Goal: Information Seeking & Learning: Learn about a topic

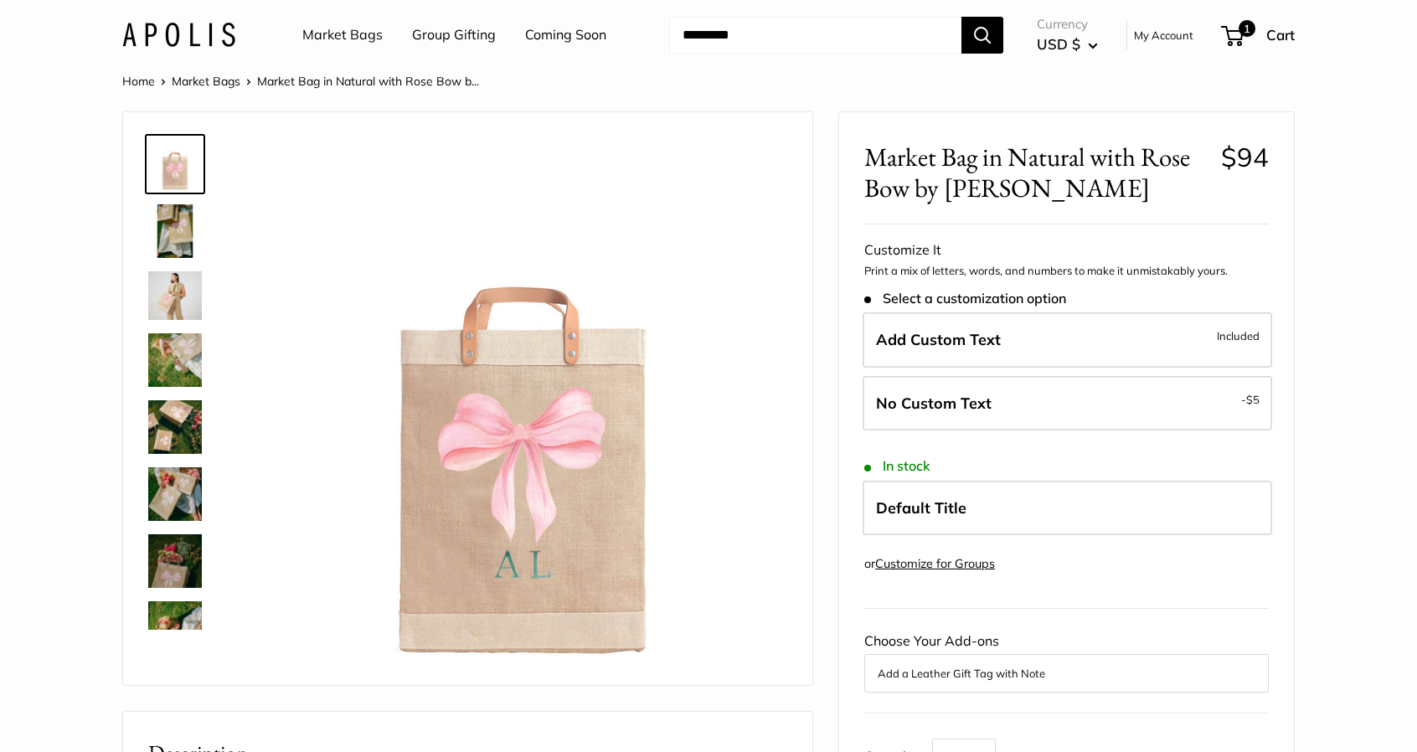
click at [162, 219] on img at bounding box center [175, 231] width 54 height 54
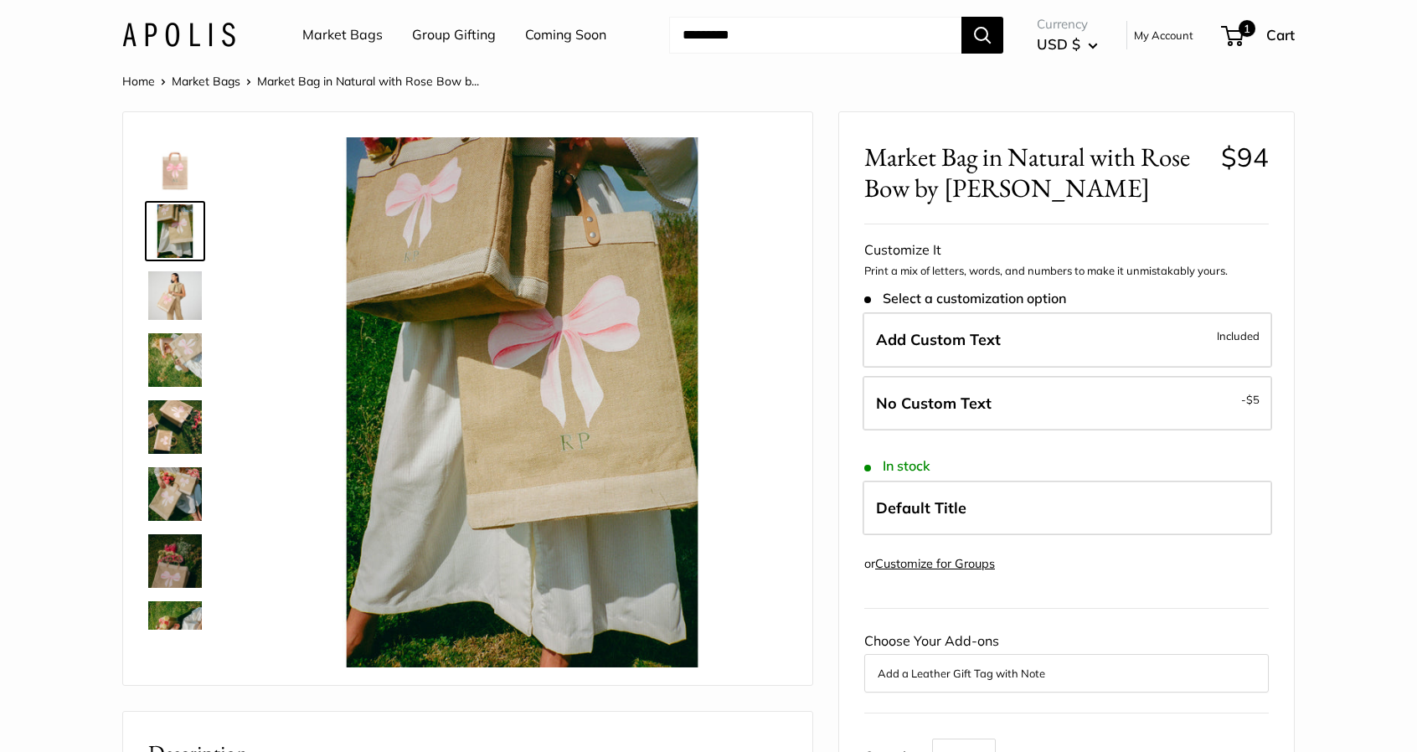
click at [166, 287] on img at bounding box center [175, 295] width 54 height 48
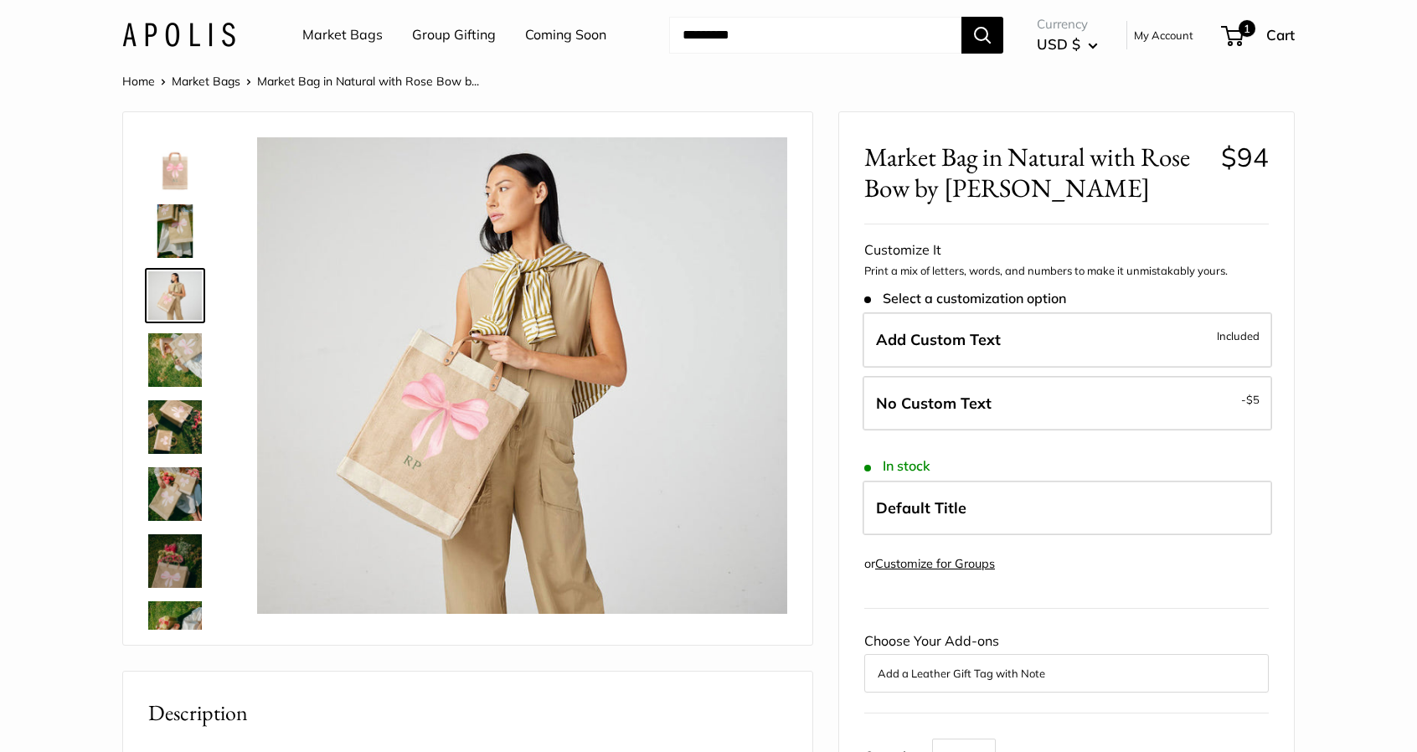
click at [171, 368] on img at bounding box center [175, 360] width 54 height 54
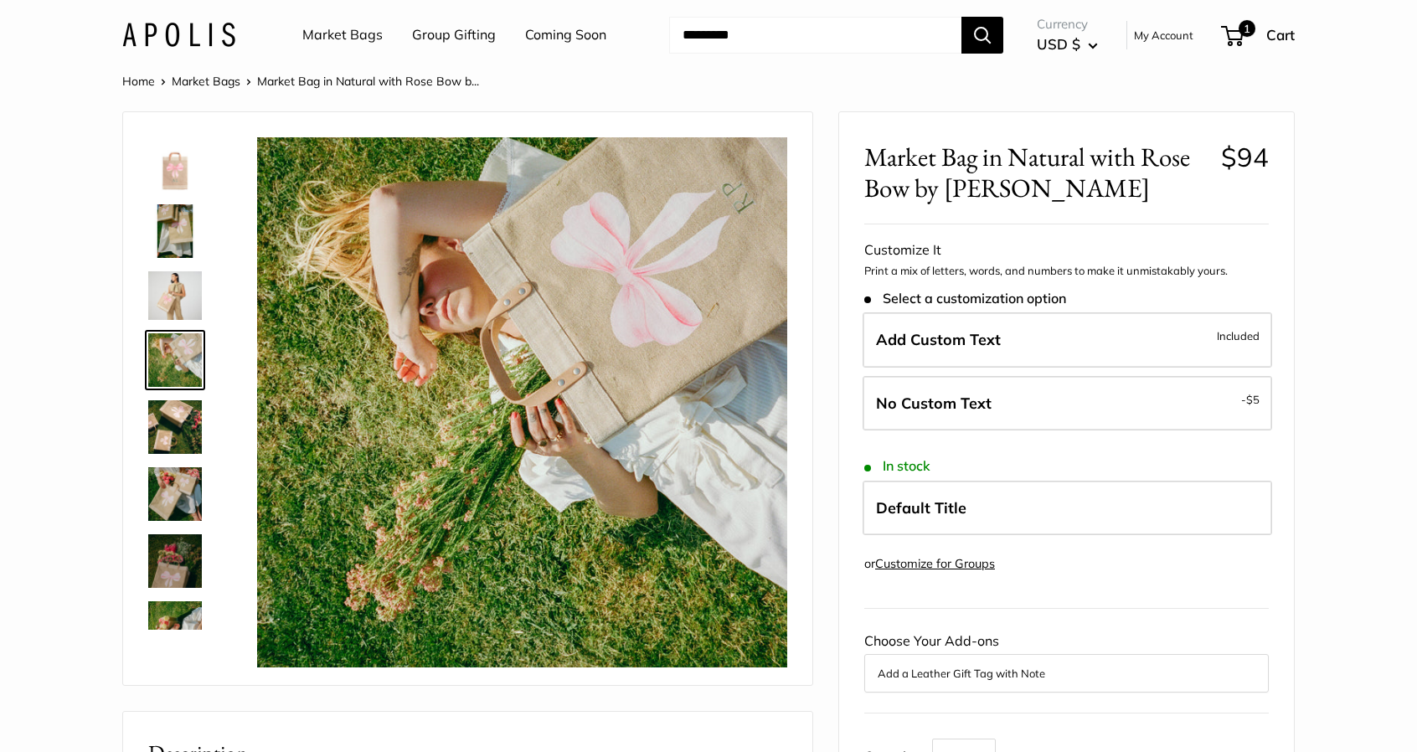
click at [178, 421] on img at bounding box center [175, 427] width 54 height 54
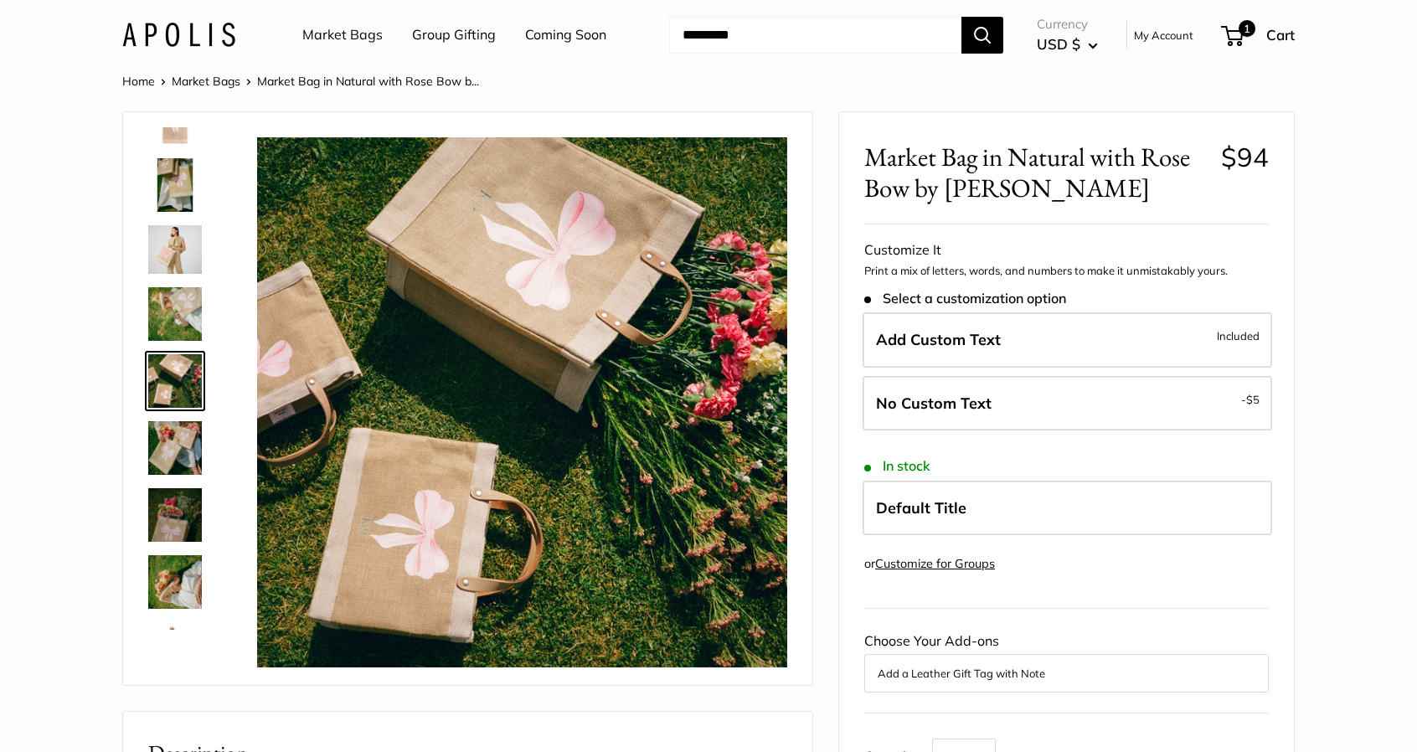
click at [184, 473] on img at bounding box center [175, 448] width 54 height 54
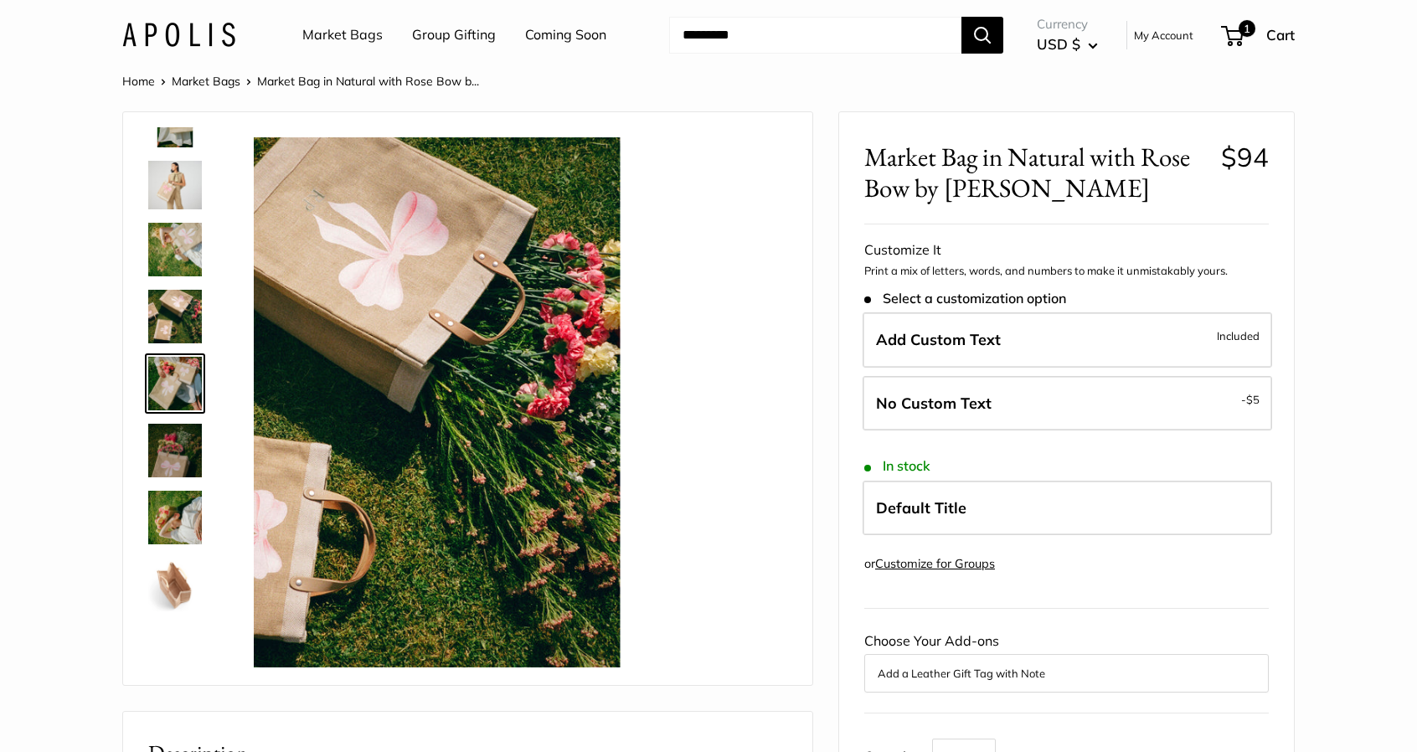
scroll to position [113, 0]
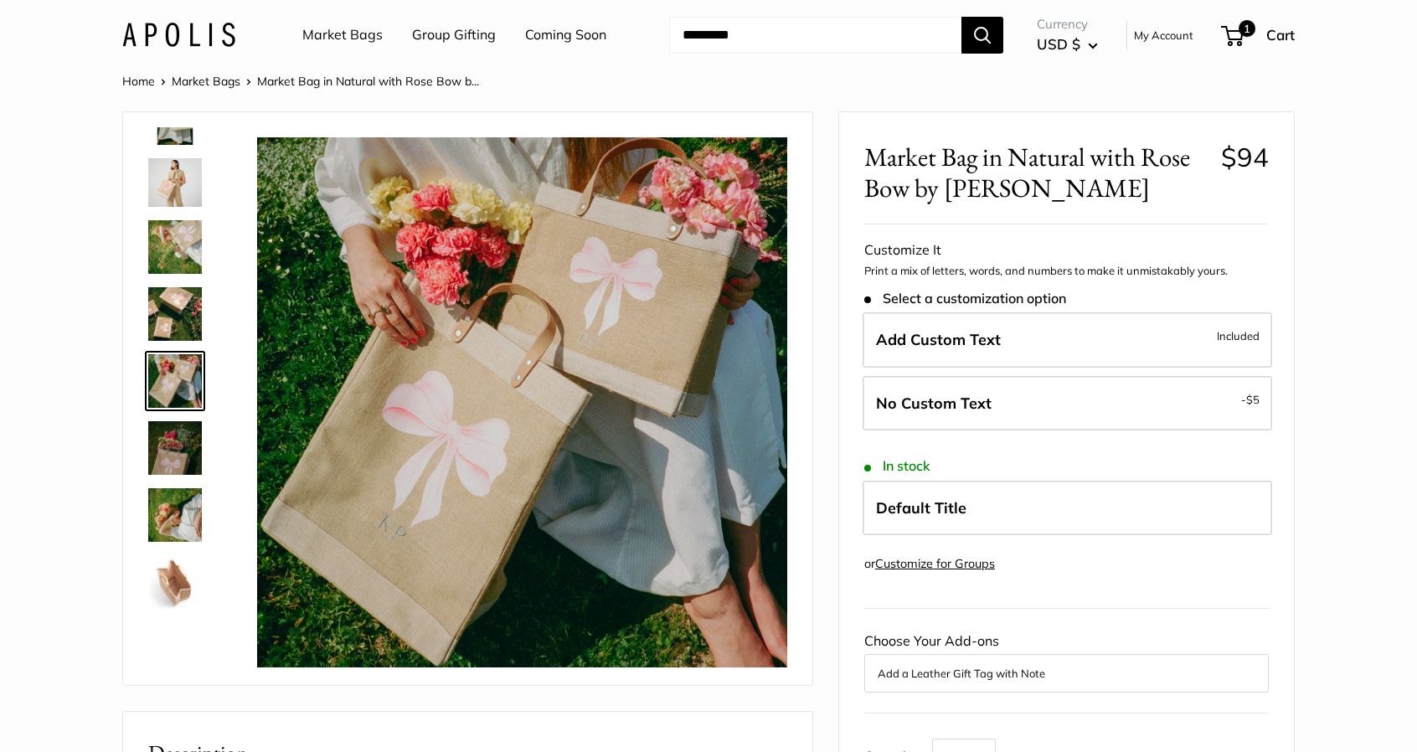
click at [186, 441] on img at bounding box center [175, 448] width 54 height 54
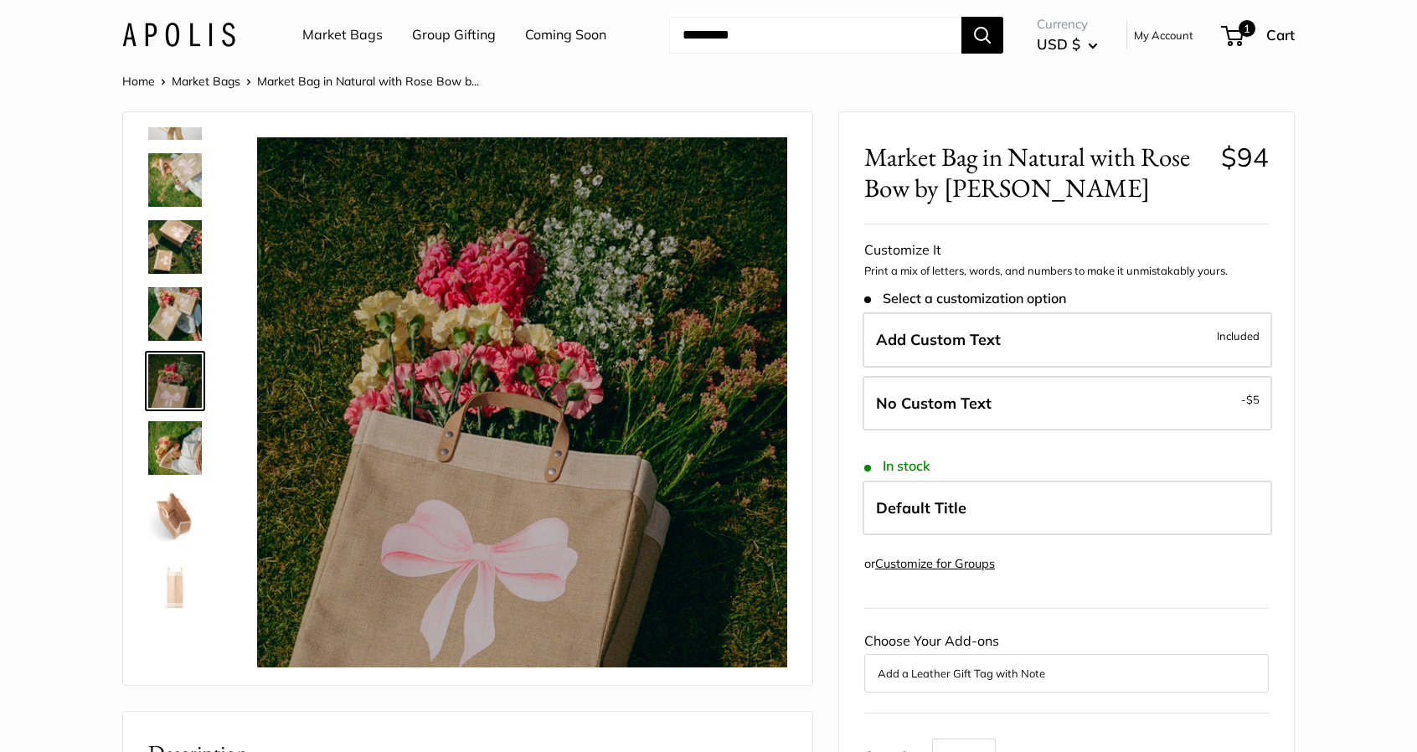
click at [173, 457] on img at bounding box center [175, 448] width 54 height 54
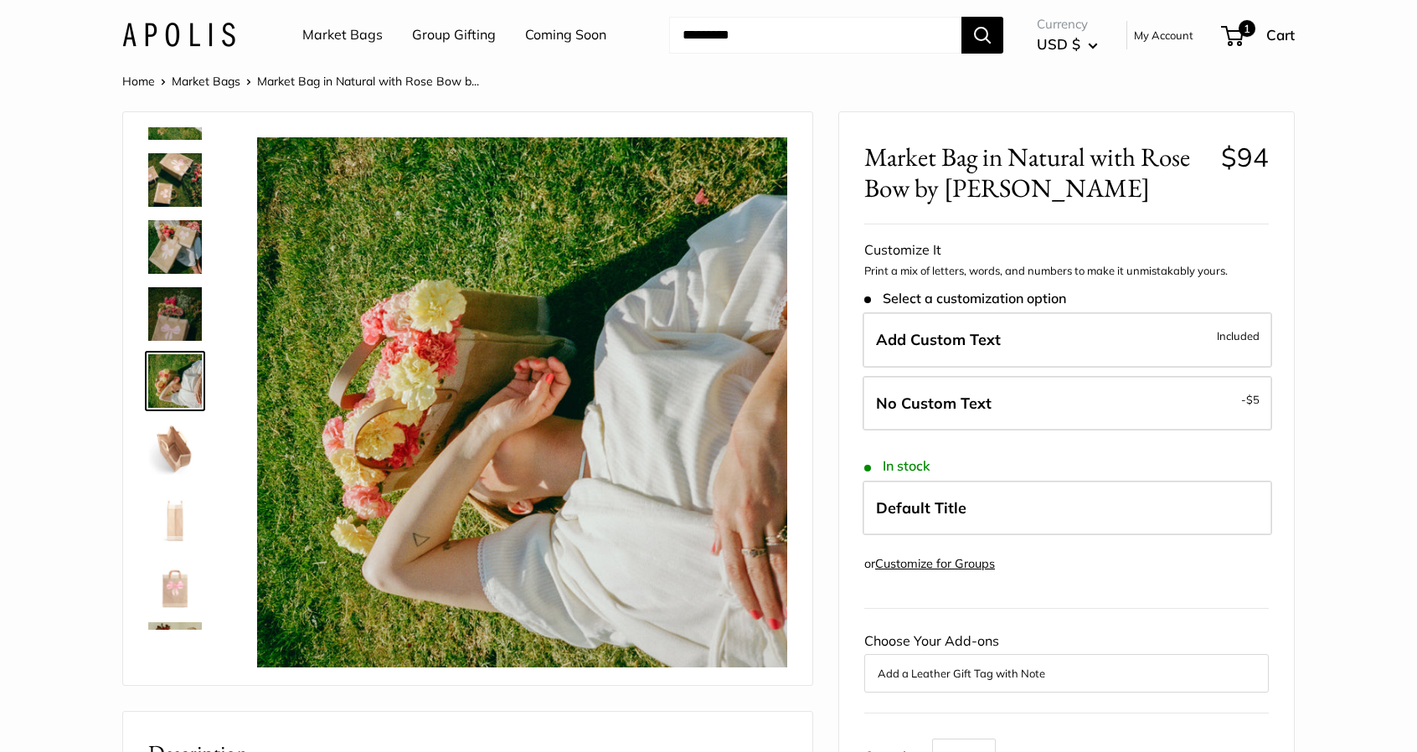
click at [186, 450] on img at bounding box center [175, 448] width 54 height 54
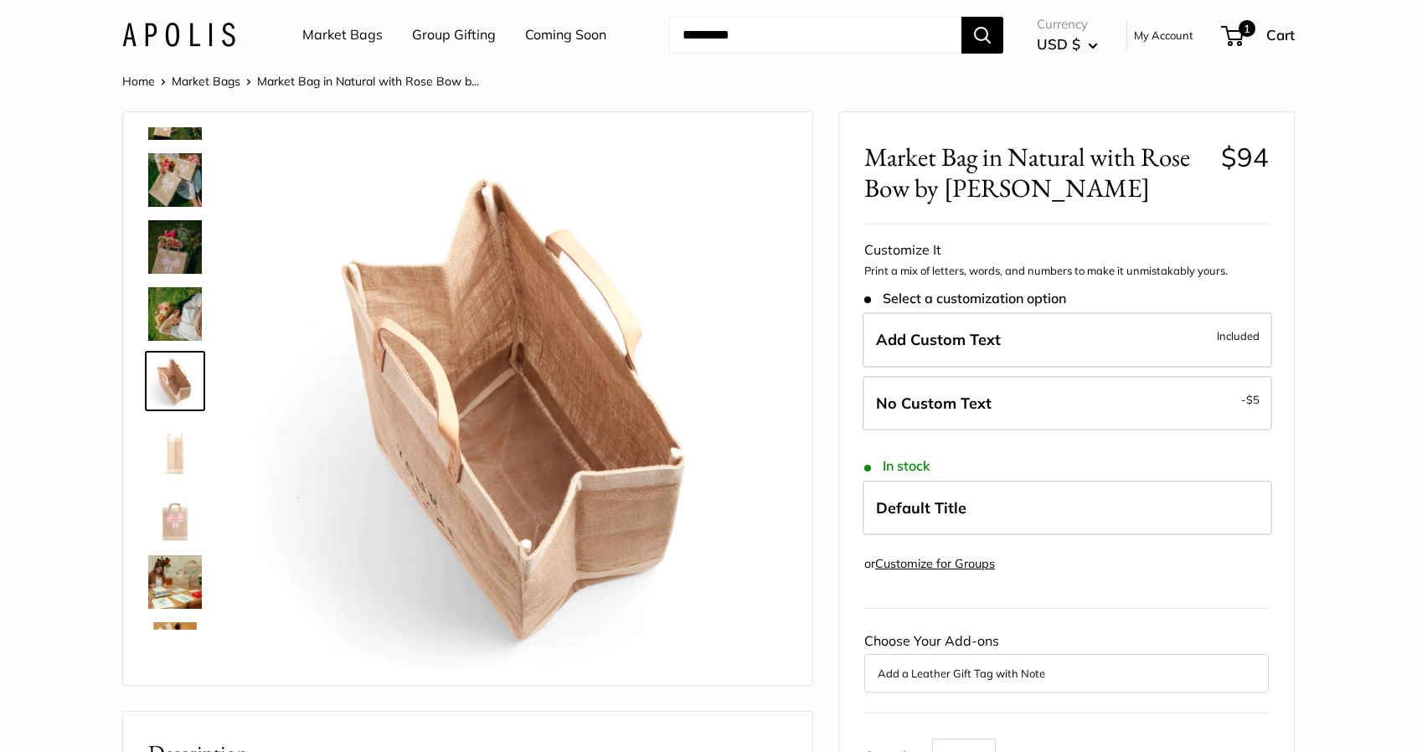
click at [185, 462] on img at bounding box center [175, 448] width 54 height 54
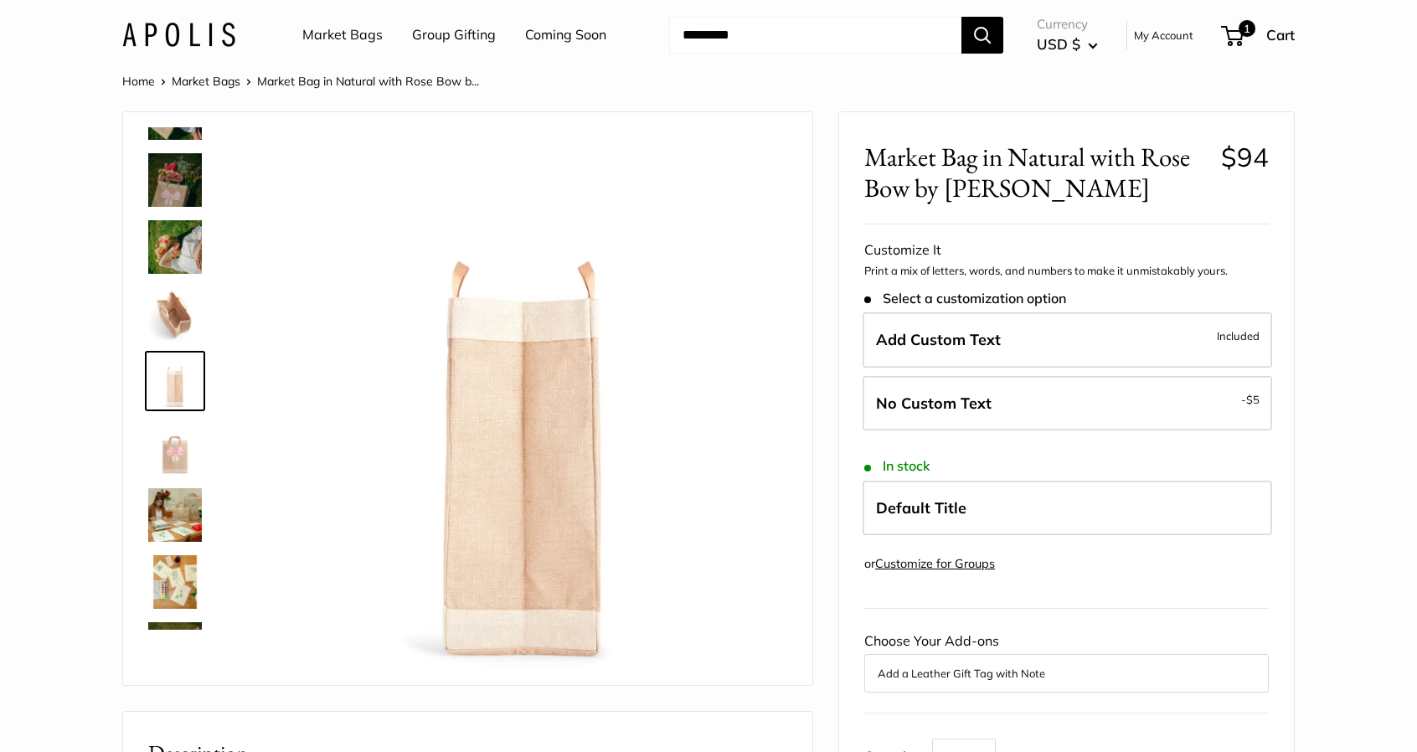
click at [176, 493] on img at bounding box center [175, 515] width 54 height 54
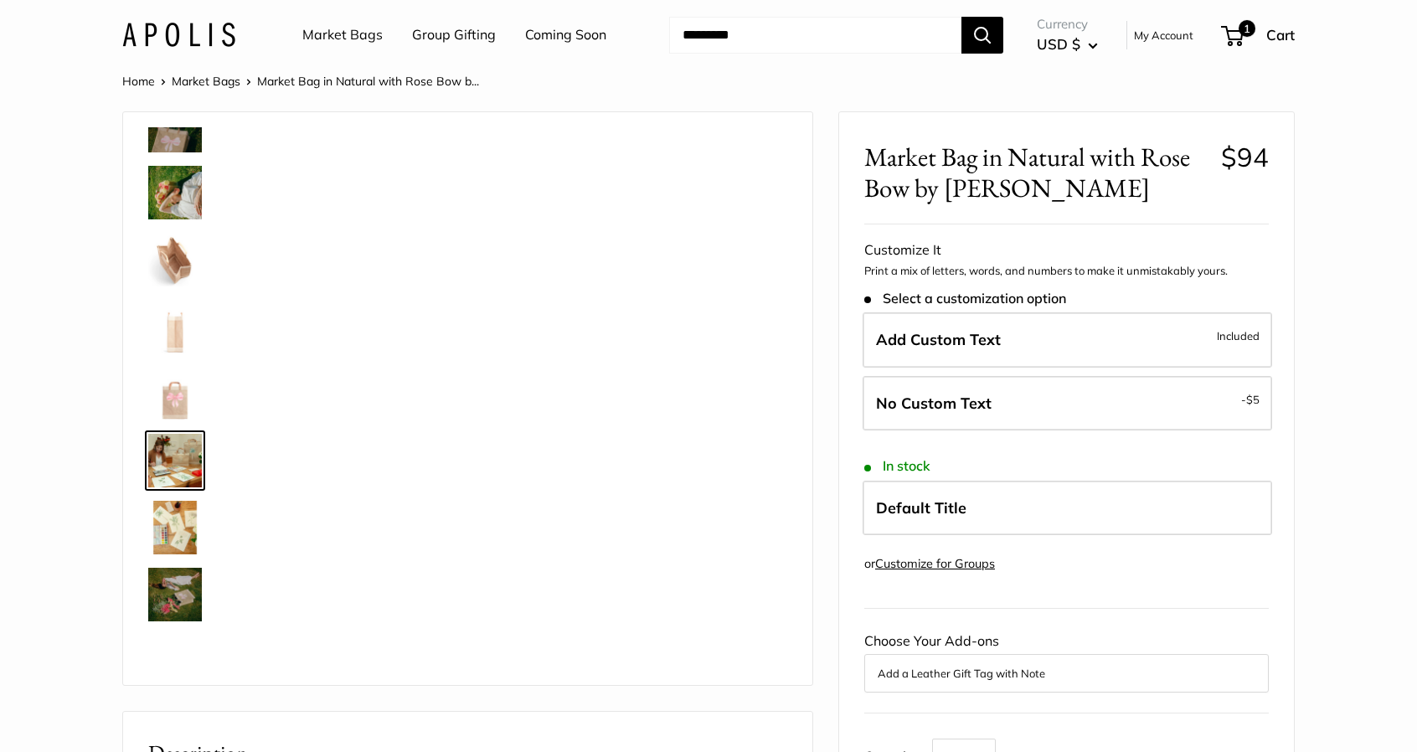
scroll to position [436, 0]
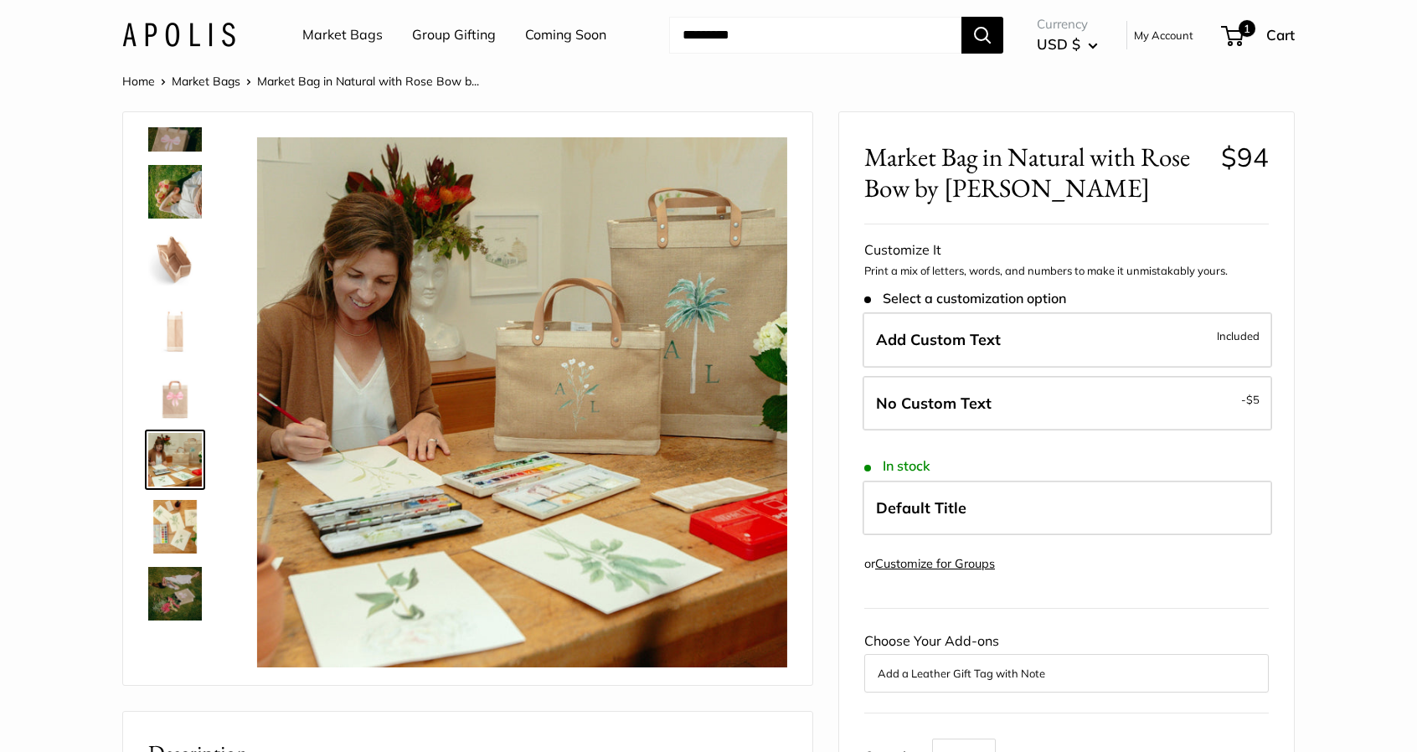
click at [174, 520] on img at bounding box center [175, 527] width 54 height 54
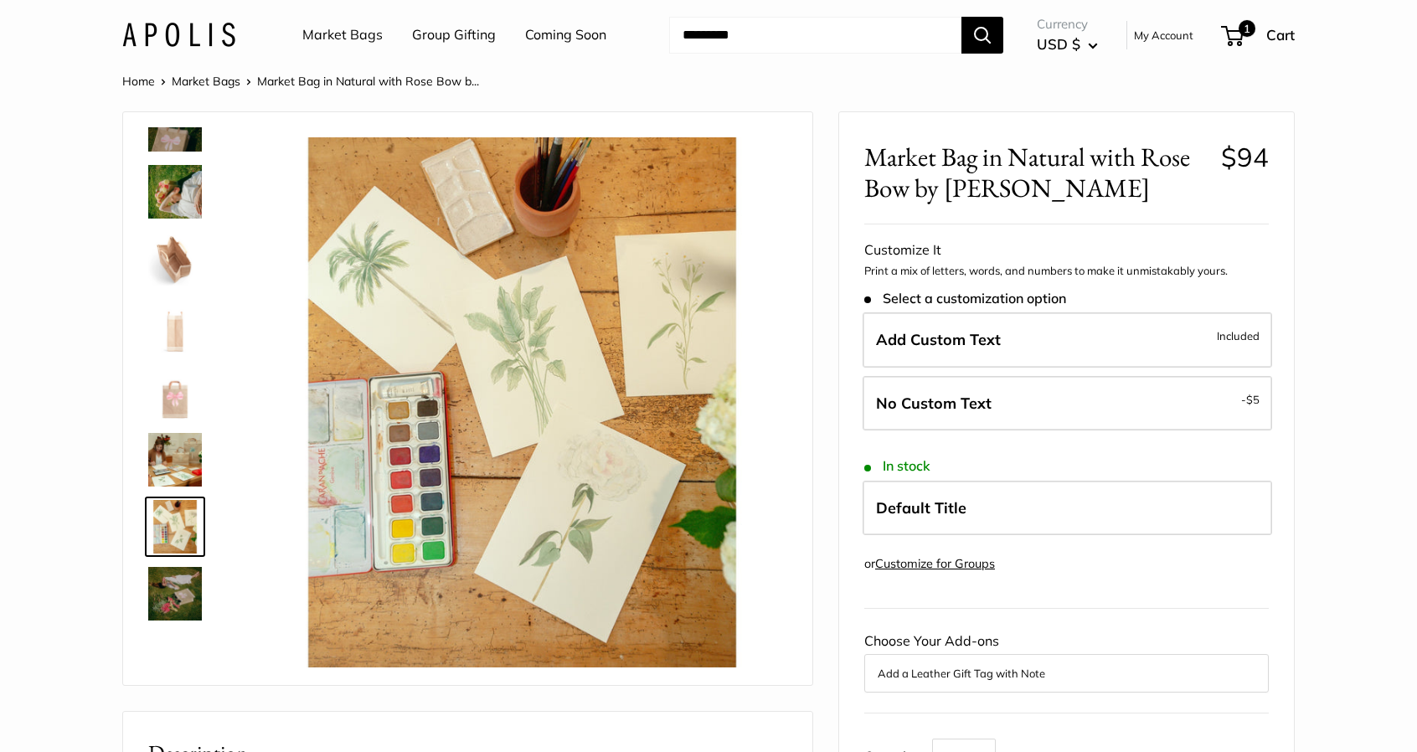
click at [171, 560] on div at bounding box center [182, 378] width 80 height 502
click at [172, 587] on img at bounding box center [175, 594] width 54 height 54
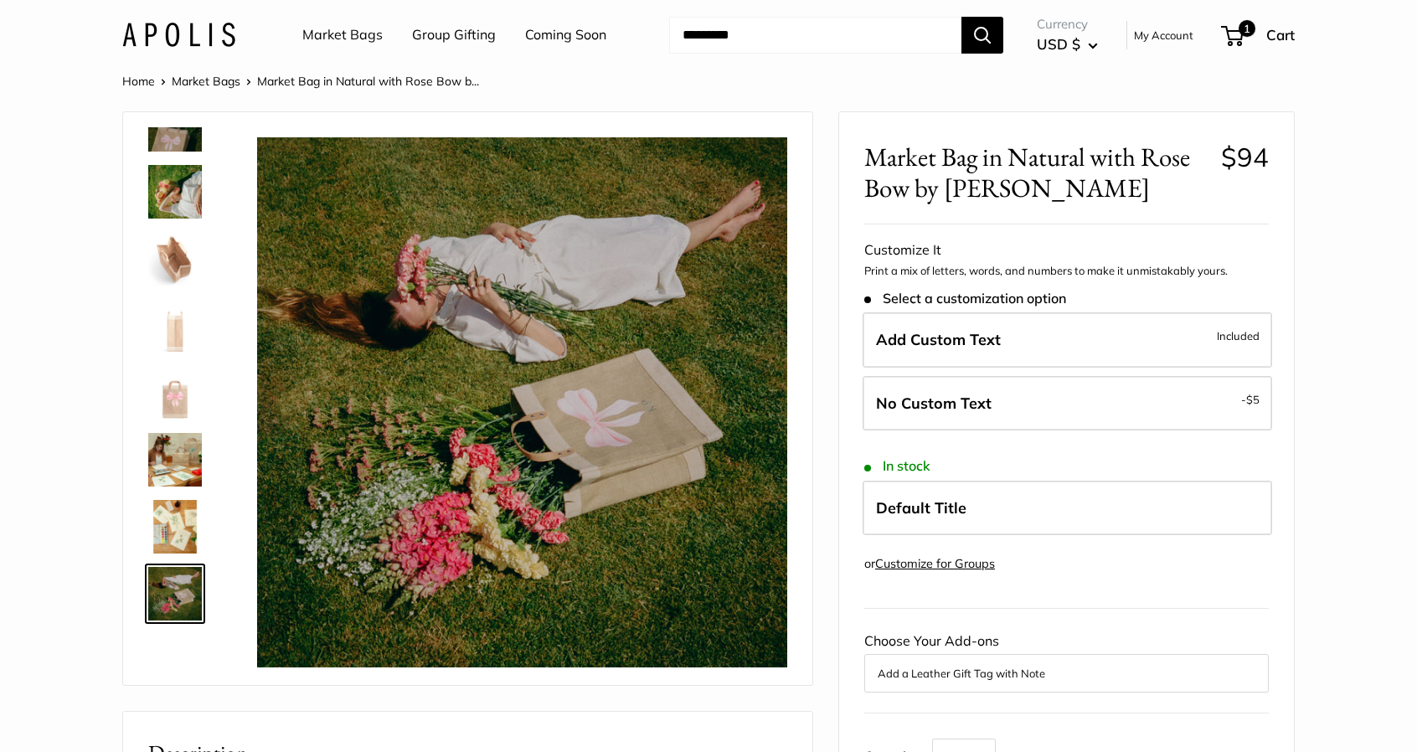
click at [149, 453] on img at bounding box center [175, 460] width 54 height 54
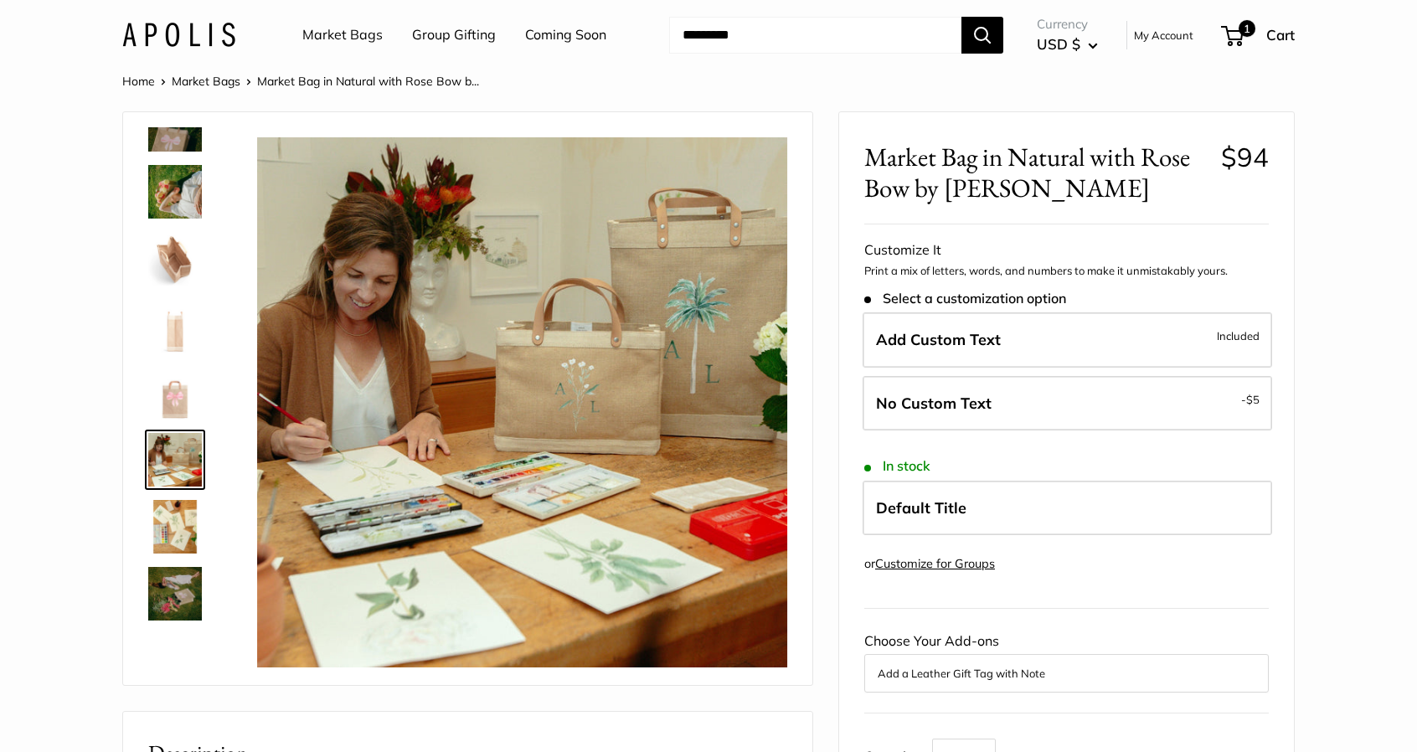
click at [178, 528] on img at bounding box center [175, 527] width 54 height 54
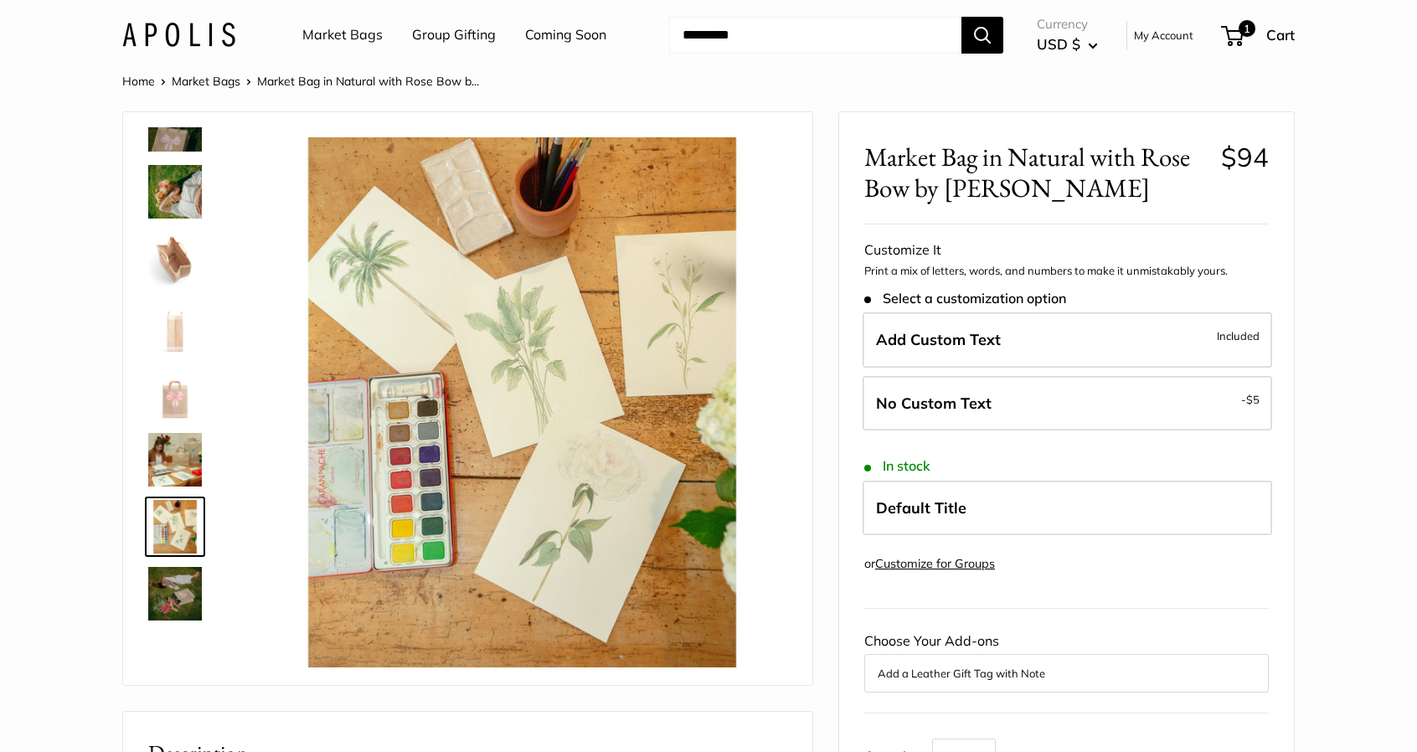
click at [188, 590] on img at bounding box center [175, 594] width 54 height 54
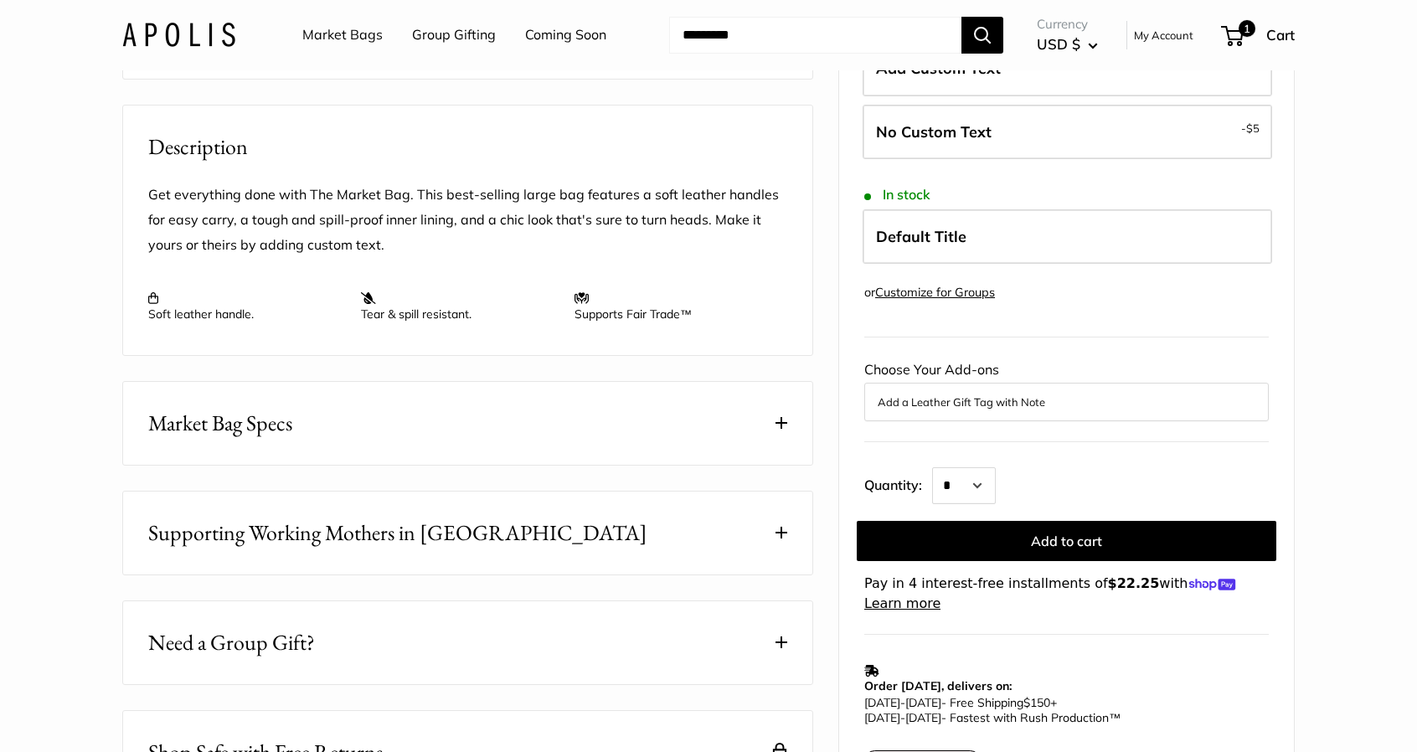
scroll to position [670, 0]
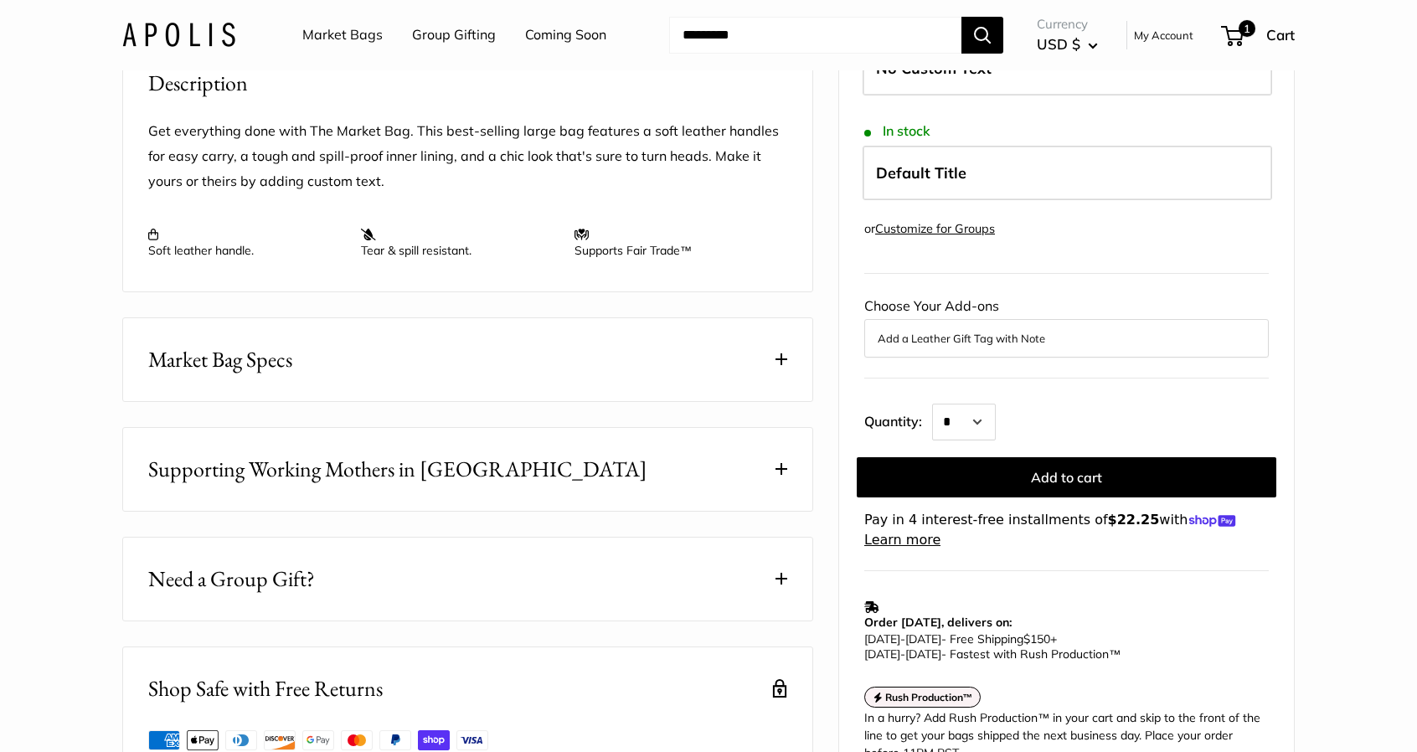
click at [369, 401] on button "Market Bag Specs" at bounding box center [467, 359] width 689 height 83
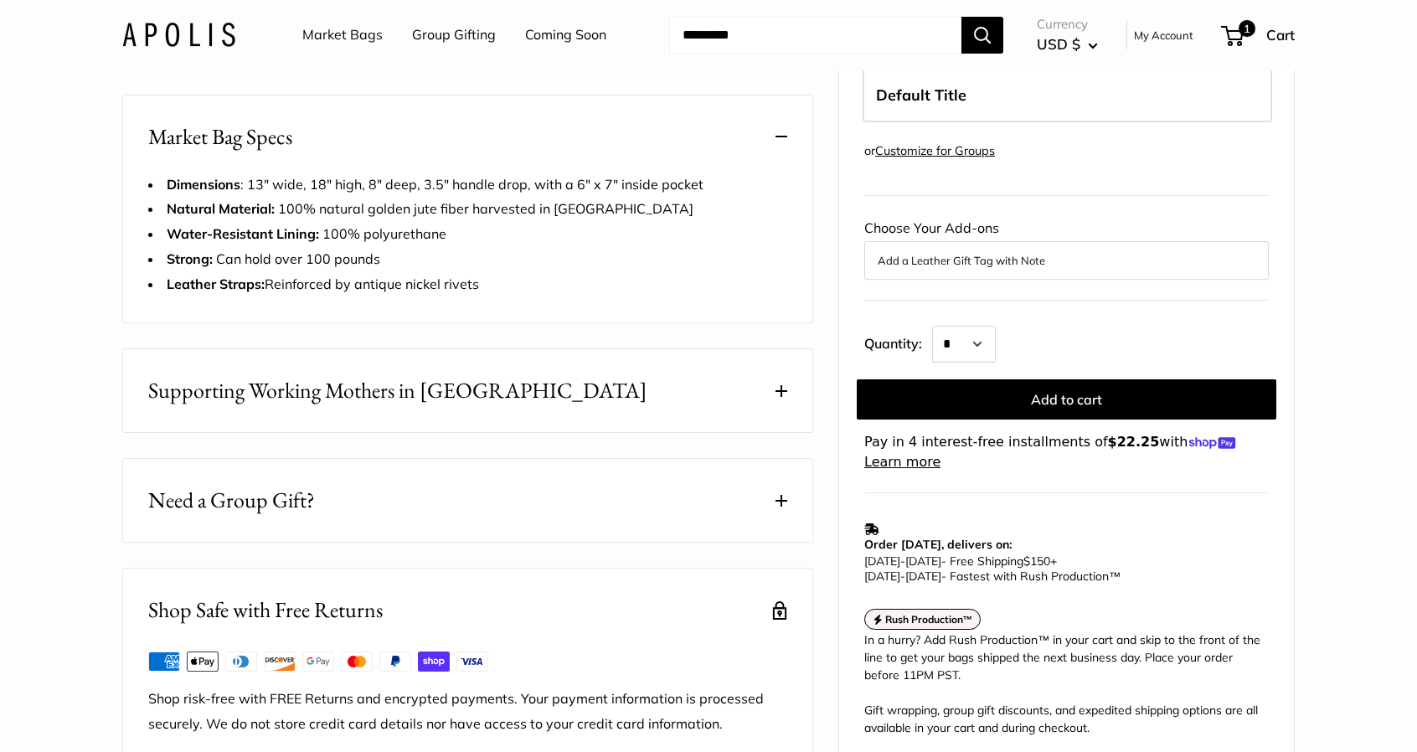
scroll to position [893, 0]
click at [368, 413] on button "Supporting Working Mothers in Bangladesh" at bounding box center [467, 390] width 689 height 83
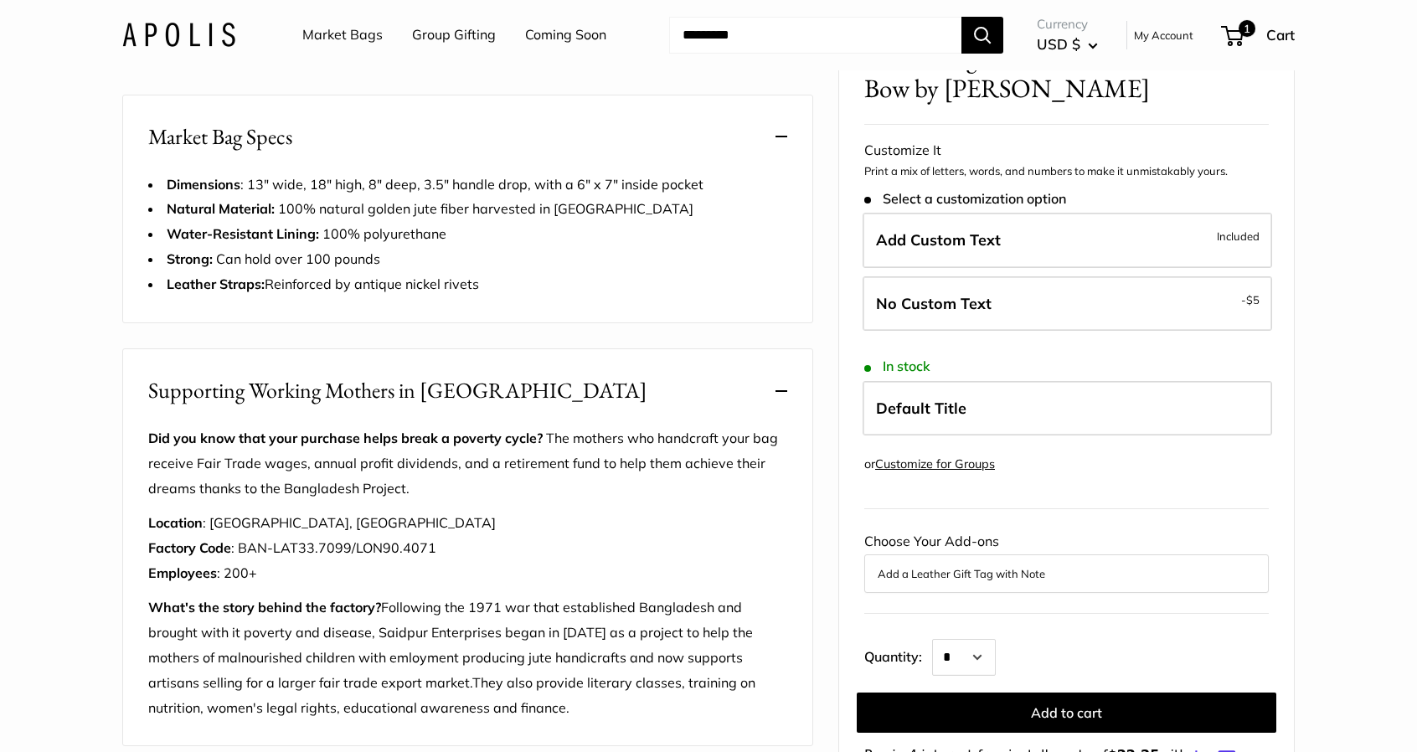
click at [368, 413] on button "Supporting Working Mothers in Bangladesh" at bounding box center [467, 390] width 689 height 83
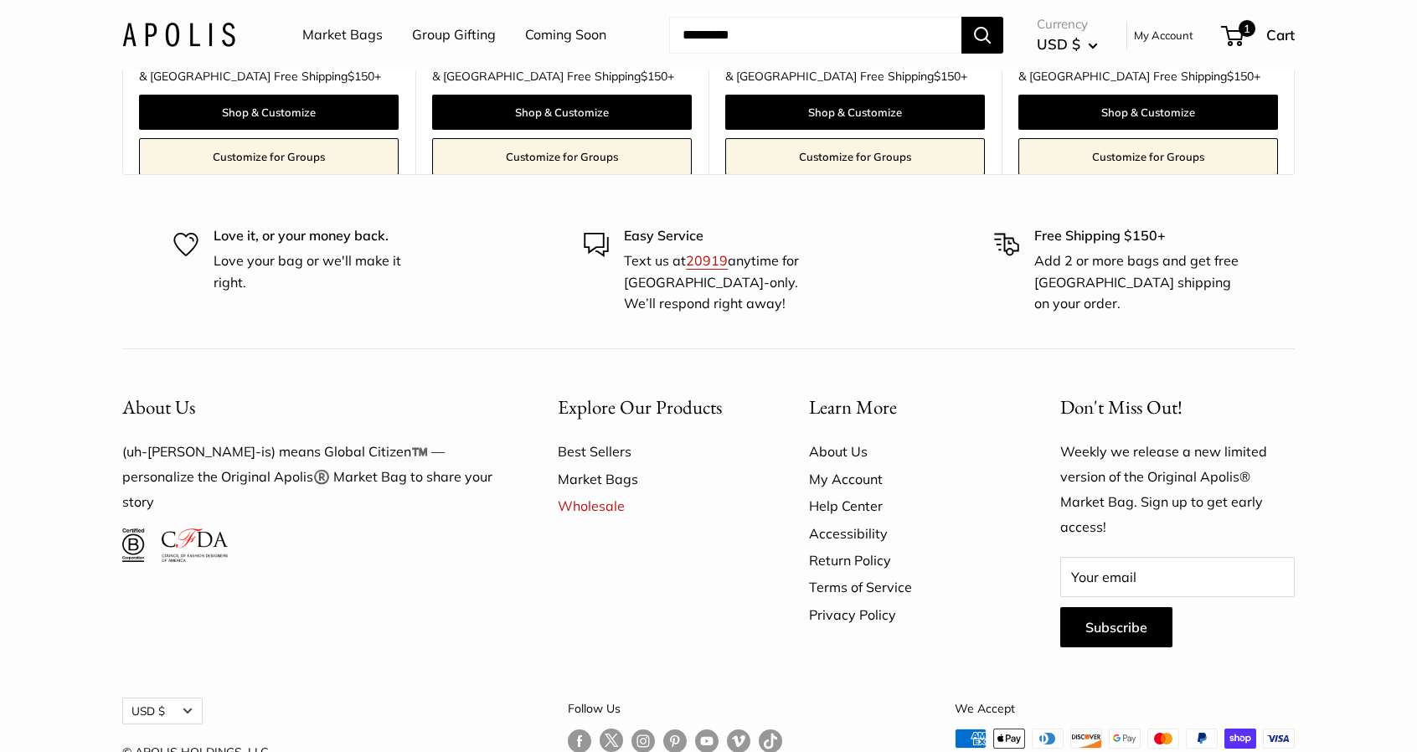
scroll to position [3483, 0]
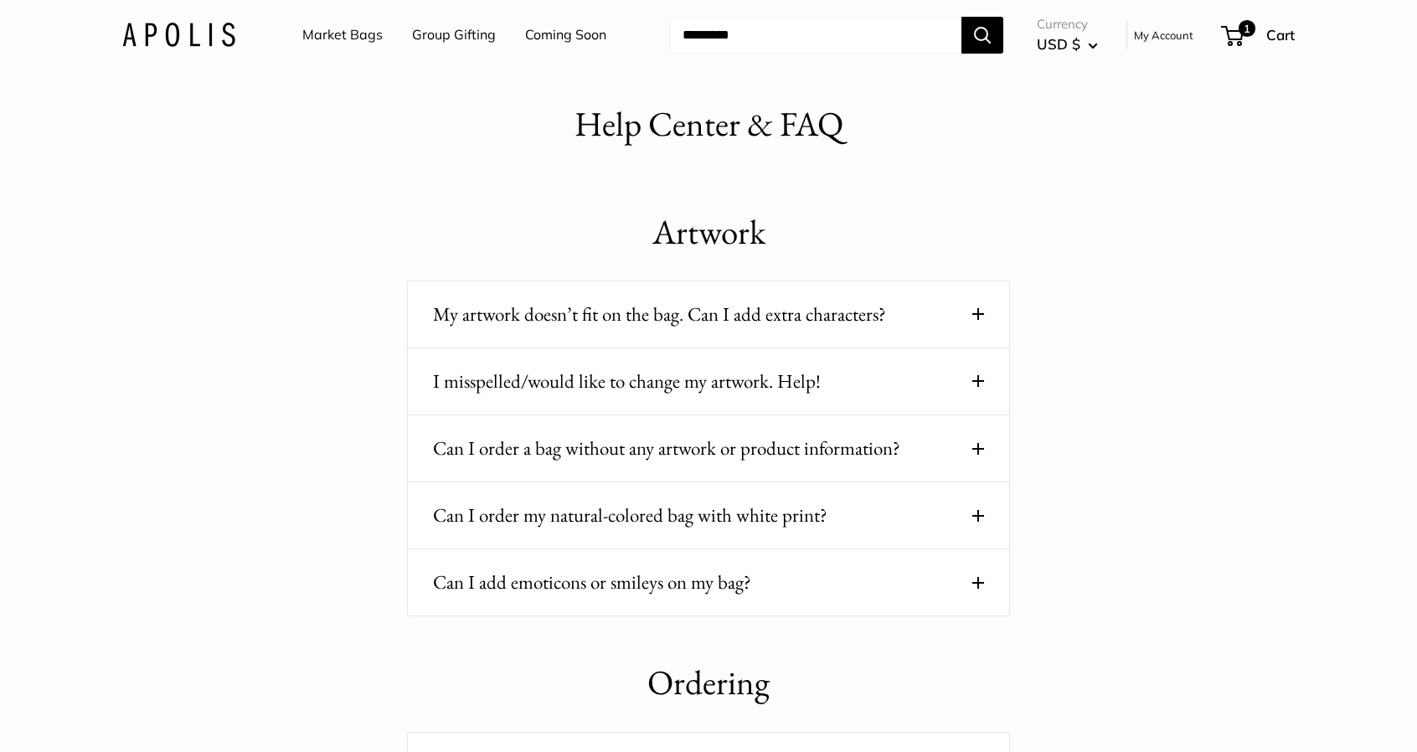
click at [531, 507] on button "Can I order my natural-colored bag with white print?" at bounding box center [708, 515] width 551 height 33
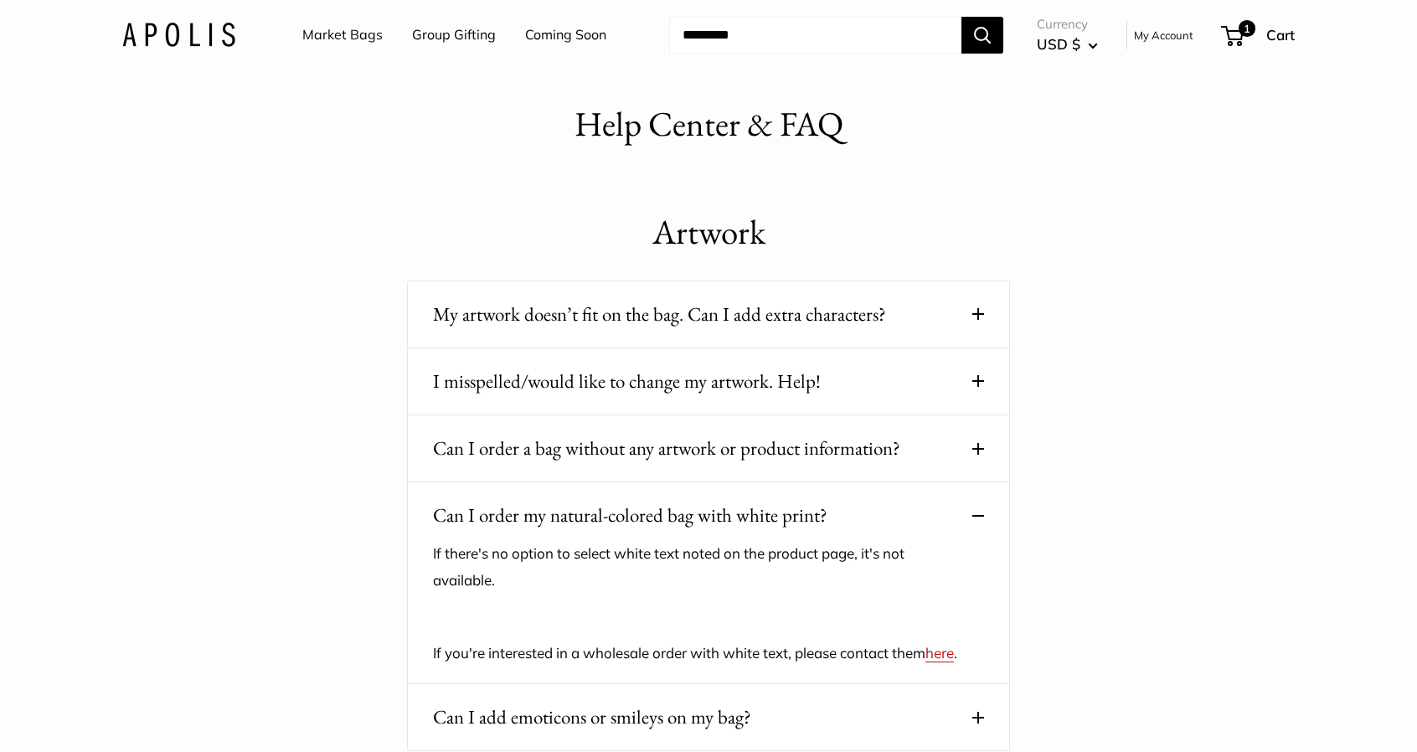
click at [531, 507] on button "Can I order my natural-colored bag with white print?" at bounding box center [708, 515] width 551 height 33
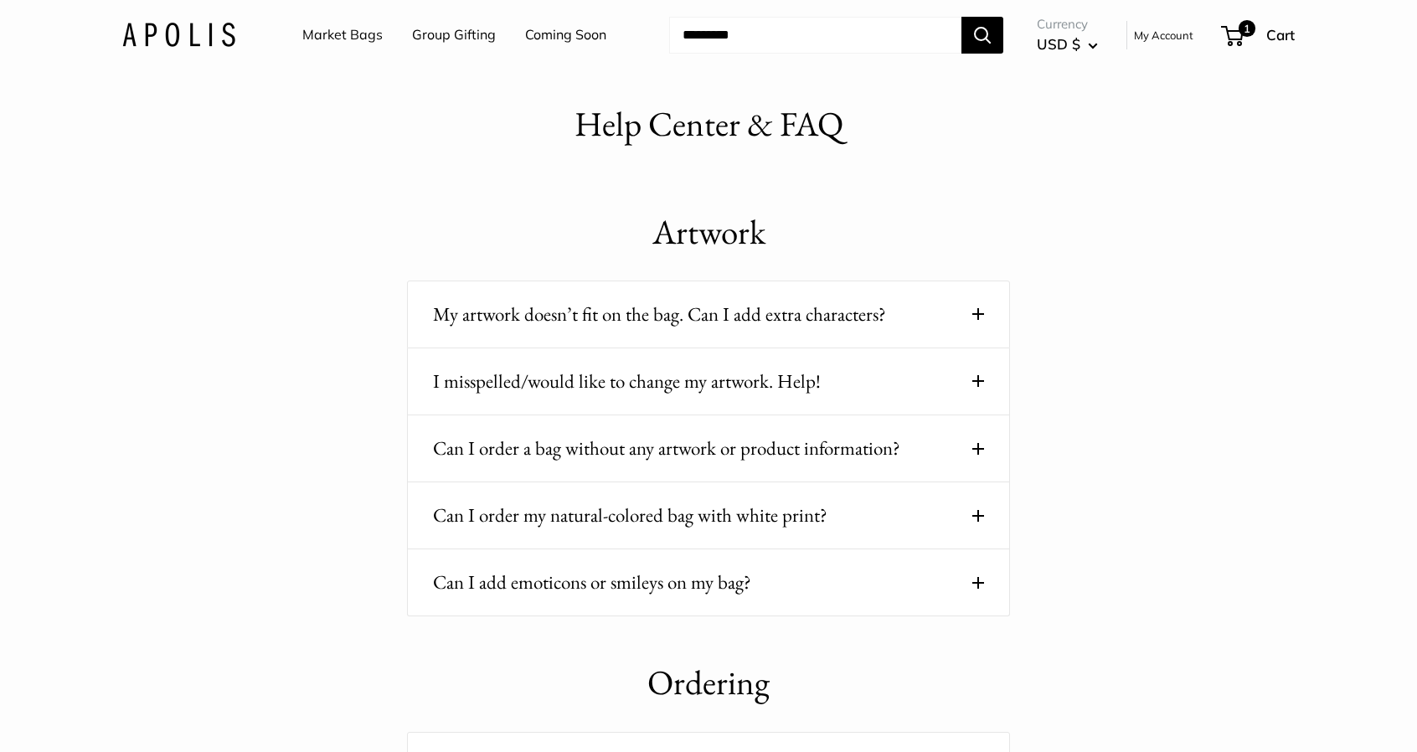
click at [538, 455] on button "Can I order a bag without any artwork or product information?" at bounding box center [708, 448] width 551 height 33
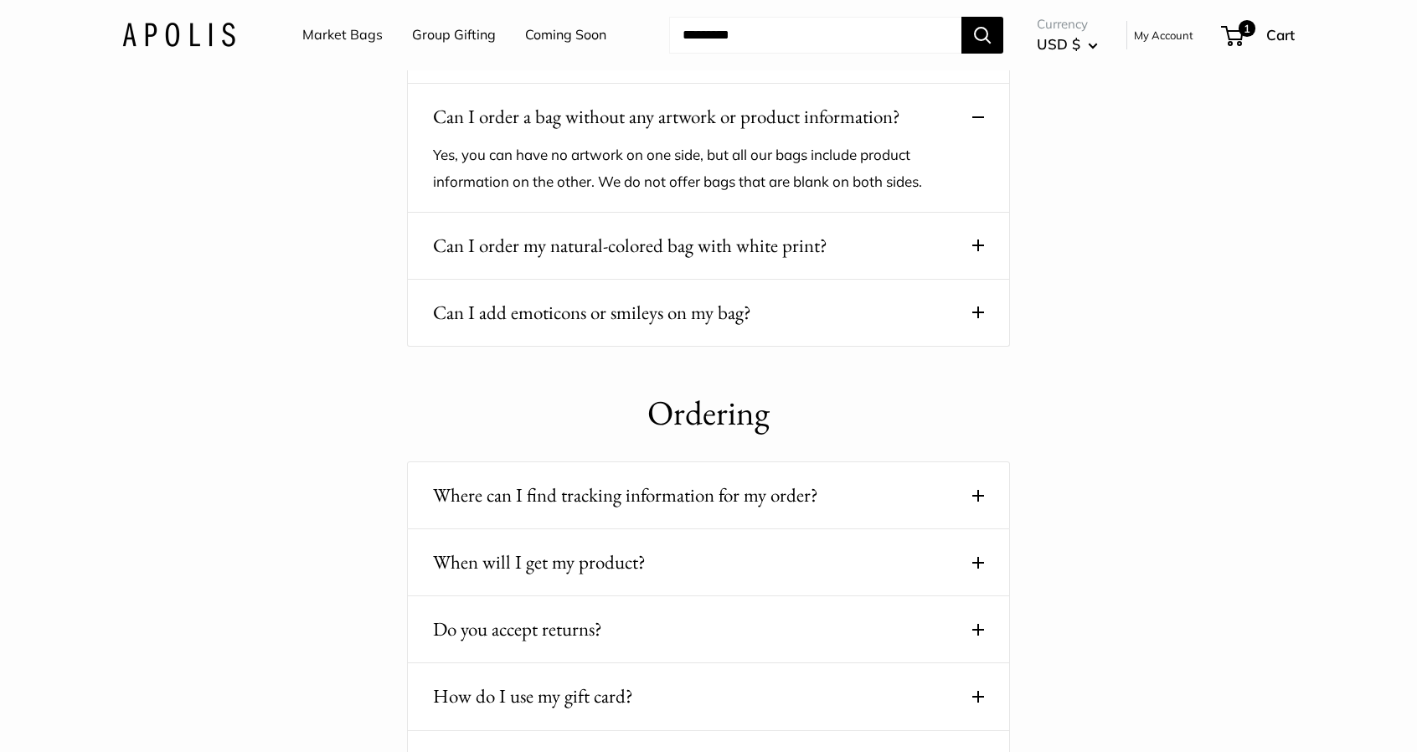
scroll to position [335, 0]
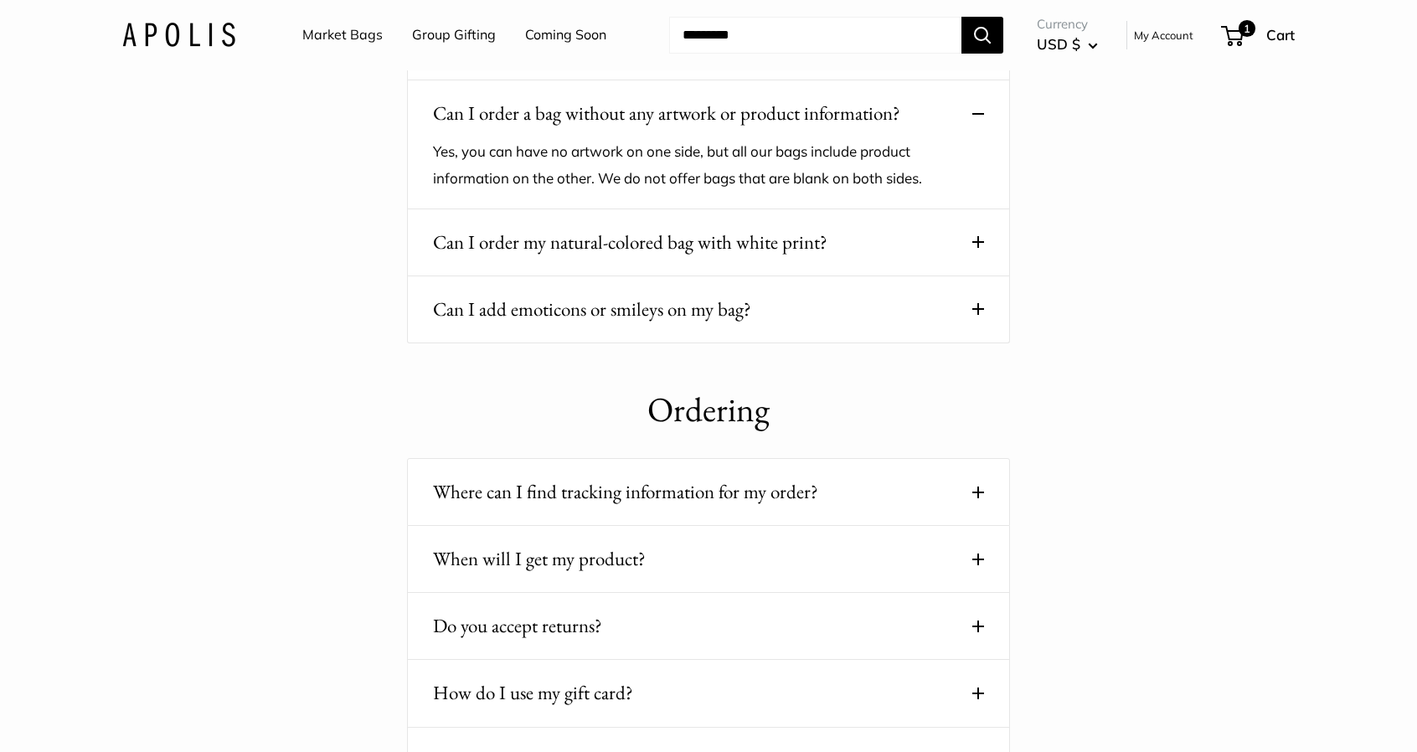
click at [443, 491] on button "Where can I find tracking information for my order?" at bounding box center [708, 492] width 551 height 33
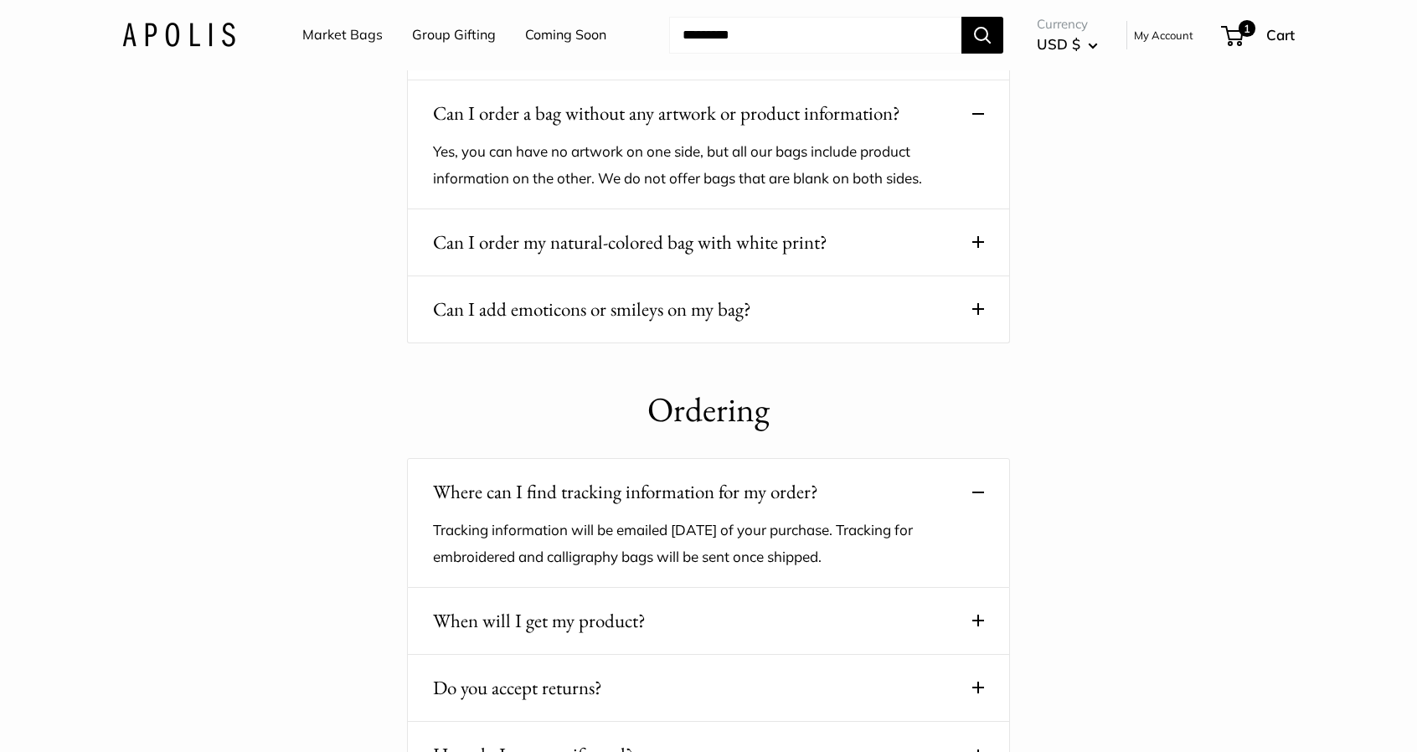
click at [443, 491] on button "Where can I find tracking information for my order?" at bounding box center [708, 492] width 551 height 33
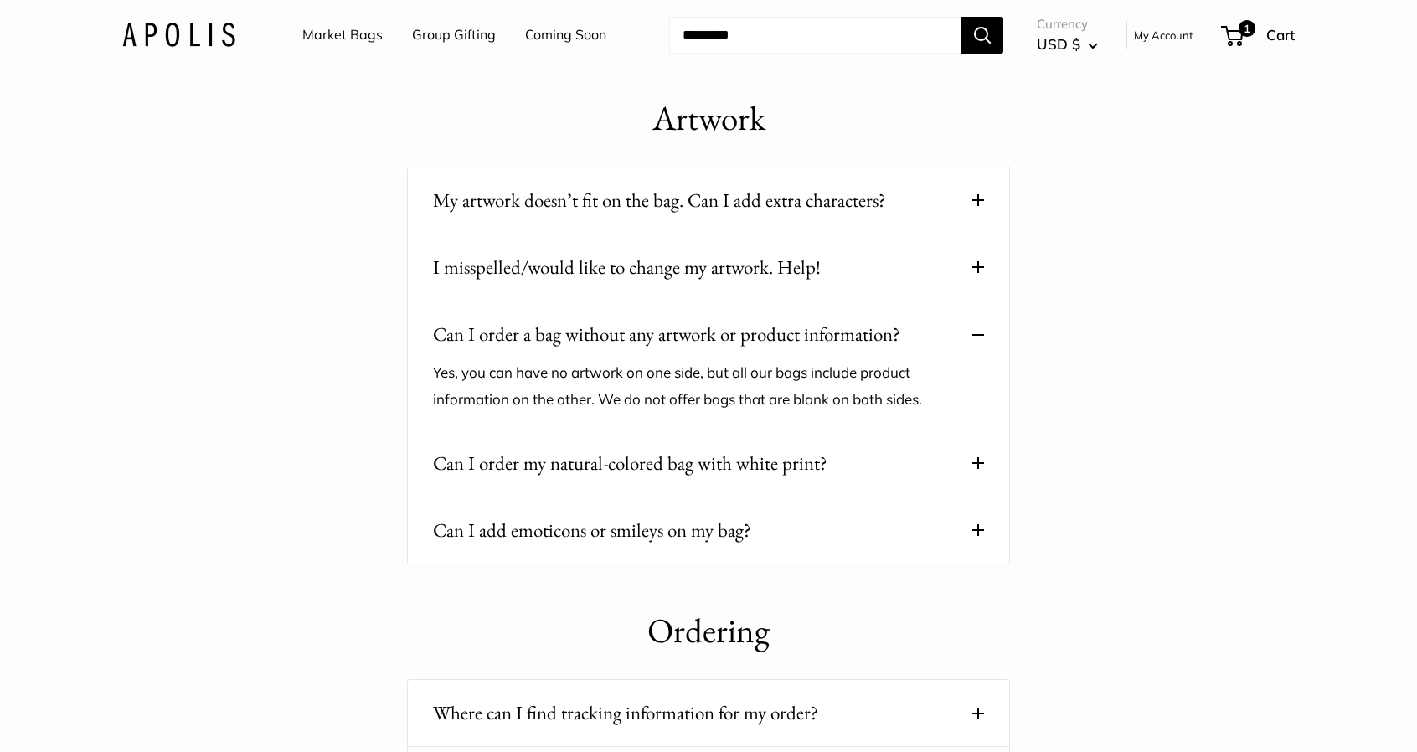
scroll to position [111, 0]
